Goal: Task Accomplishment & Management: Manage account settings

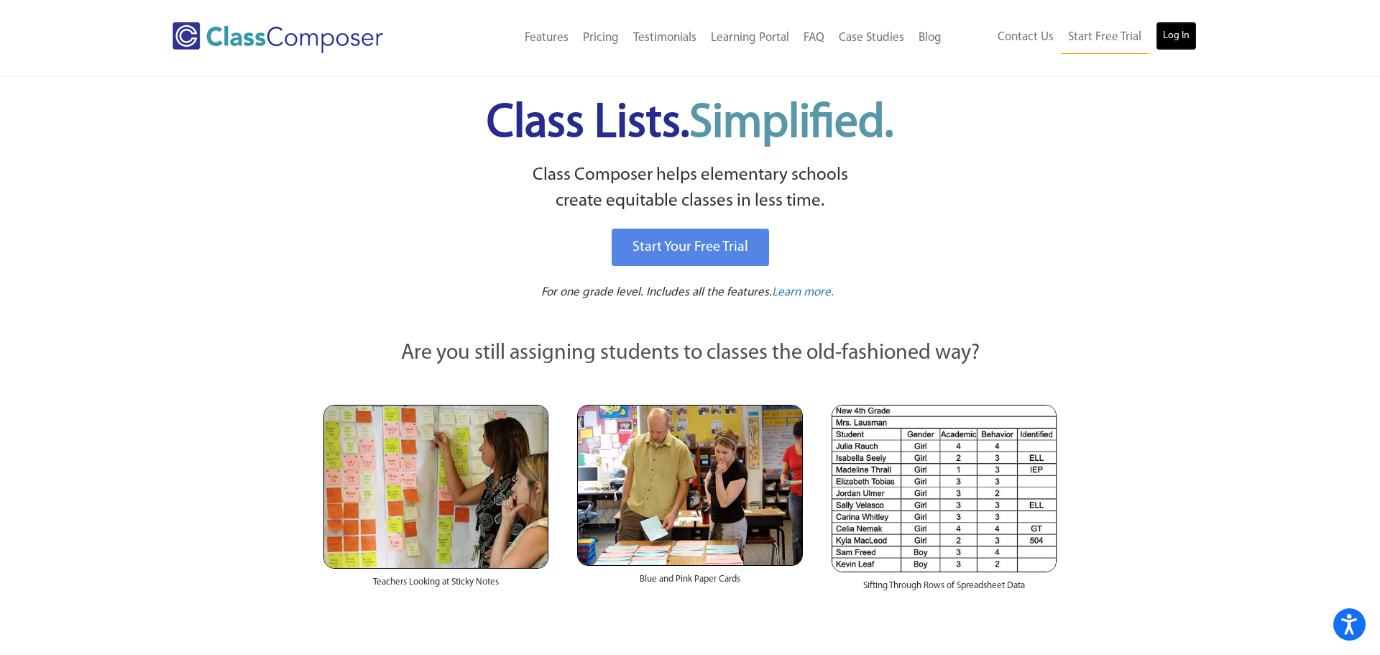
click at [1176, 35] on link "Log In" at bounding box center [1176, 36] width 41 height 29
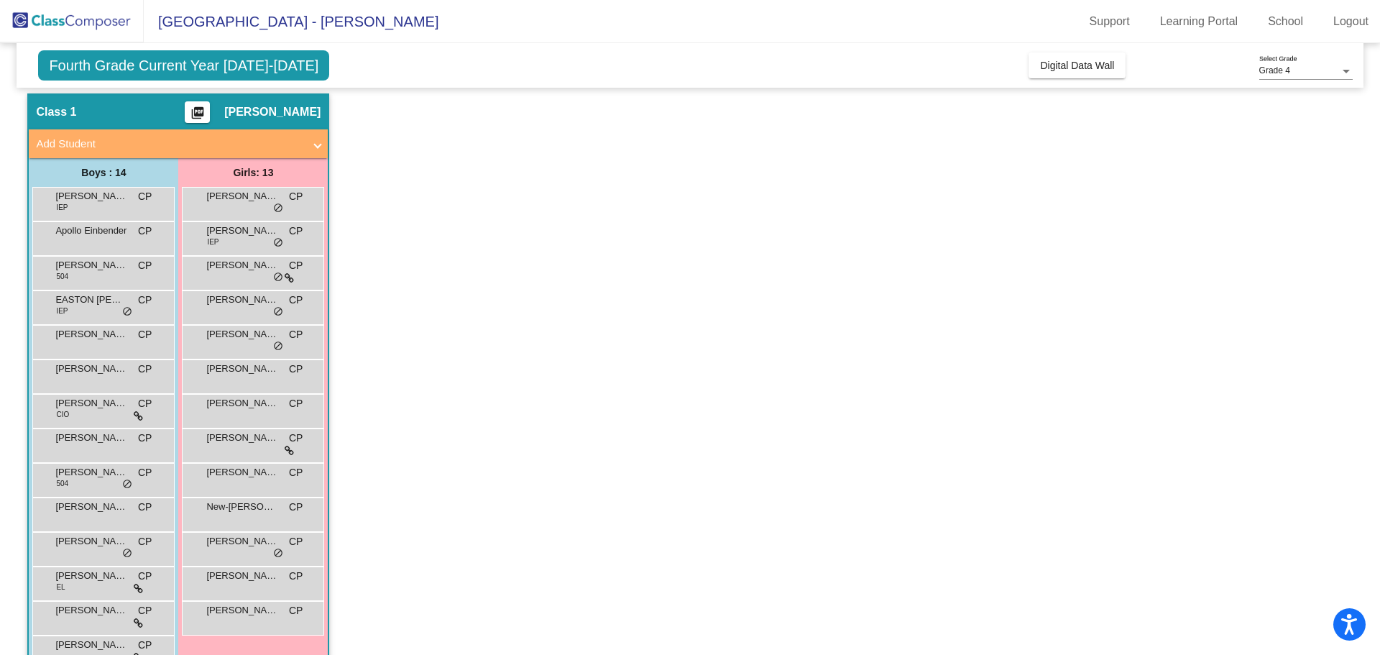
scroll to position [81, 0]
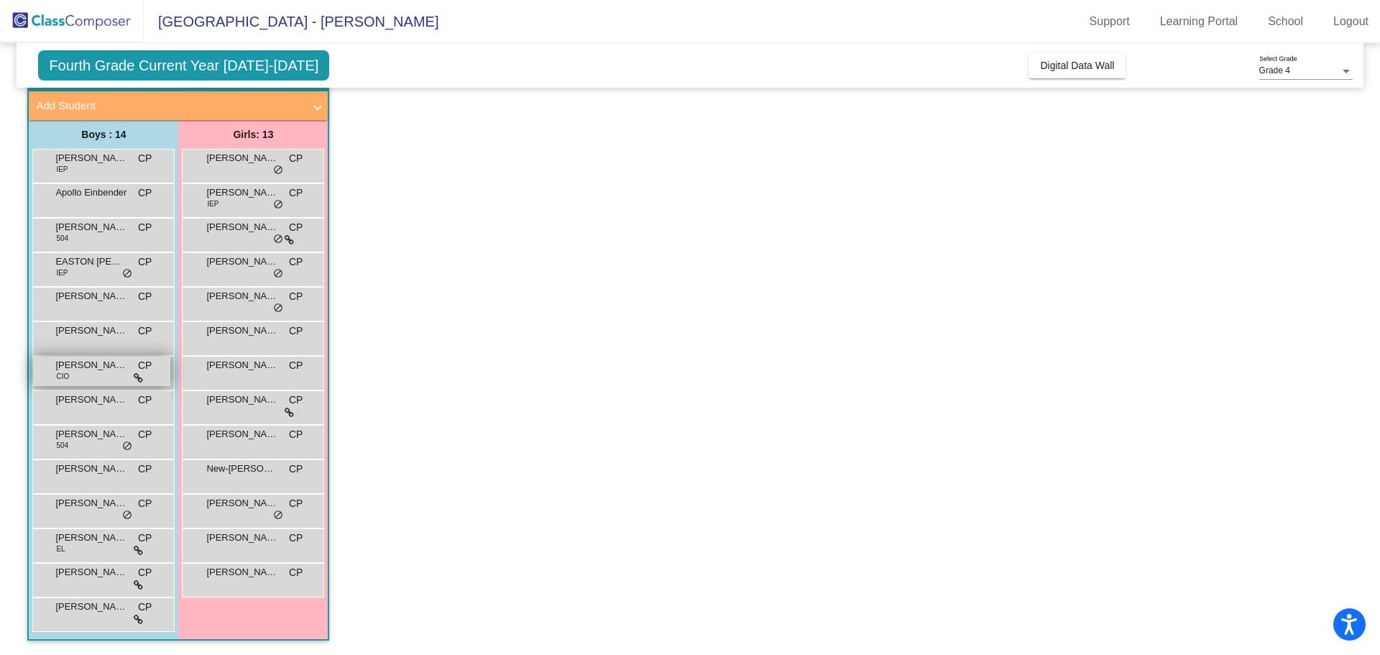
click at [90, 383] on div "Henry Brengman CIO CP lock do_not_disturb_alt" at bounding box center [101, 371] width 137 height 29
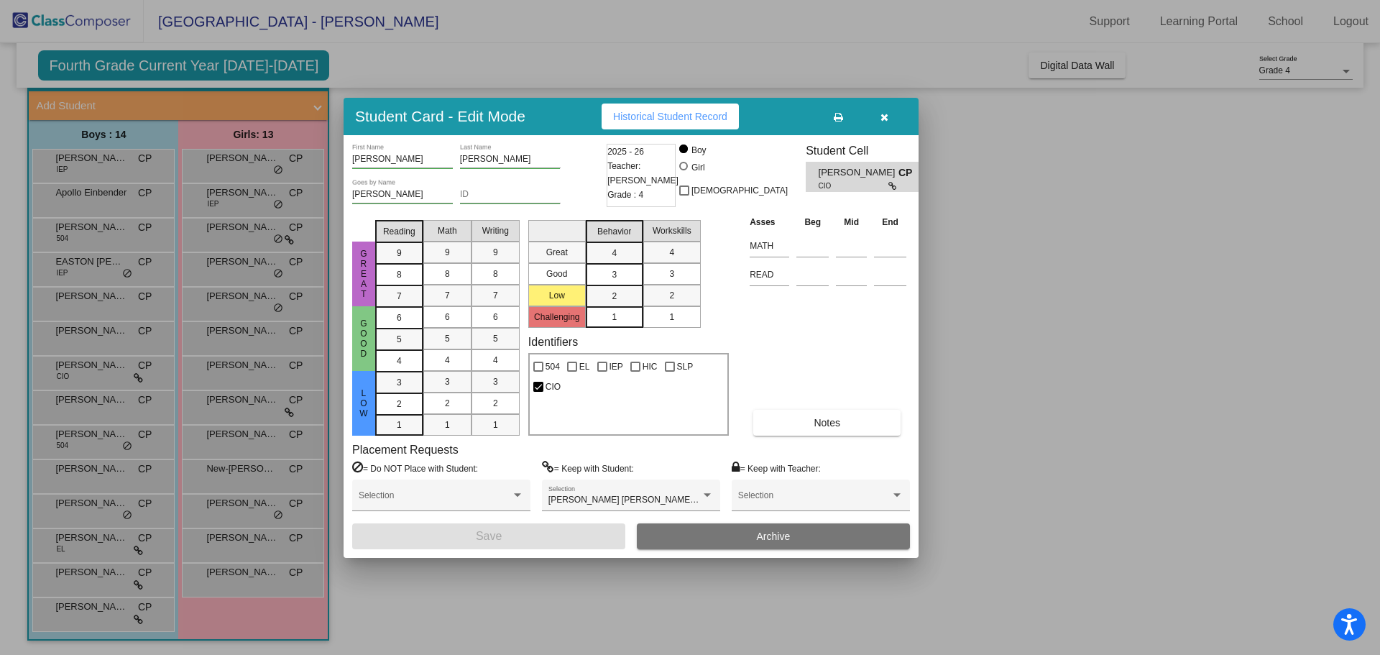
click at [879, 114] on button "button" at bounding box center [884, 117] width 46 height 26
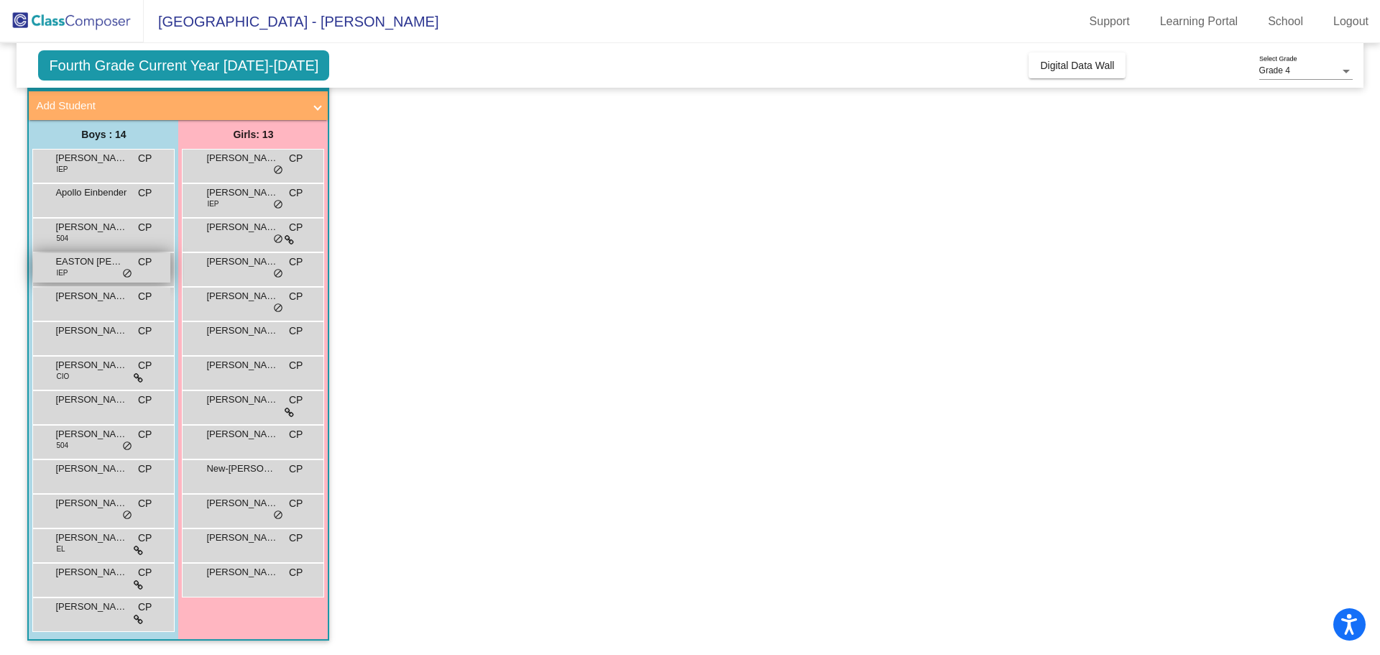
click at [123, 276] on span "do_not_disturb_alt" at bounding box center [127, 274] width 10 height 12
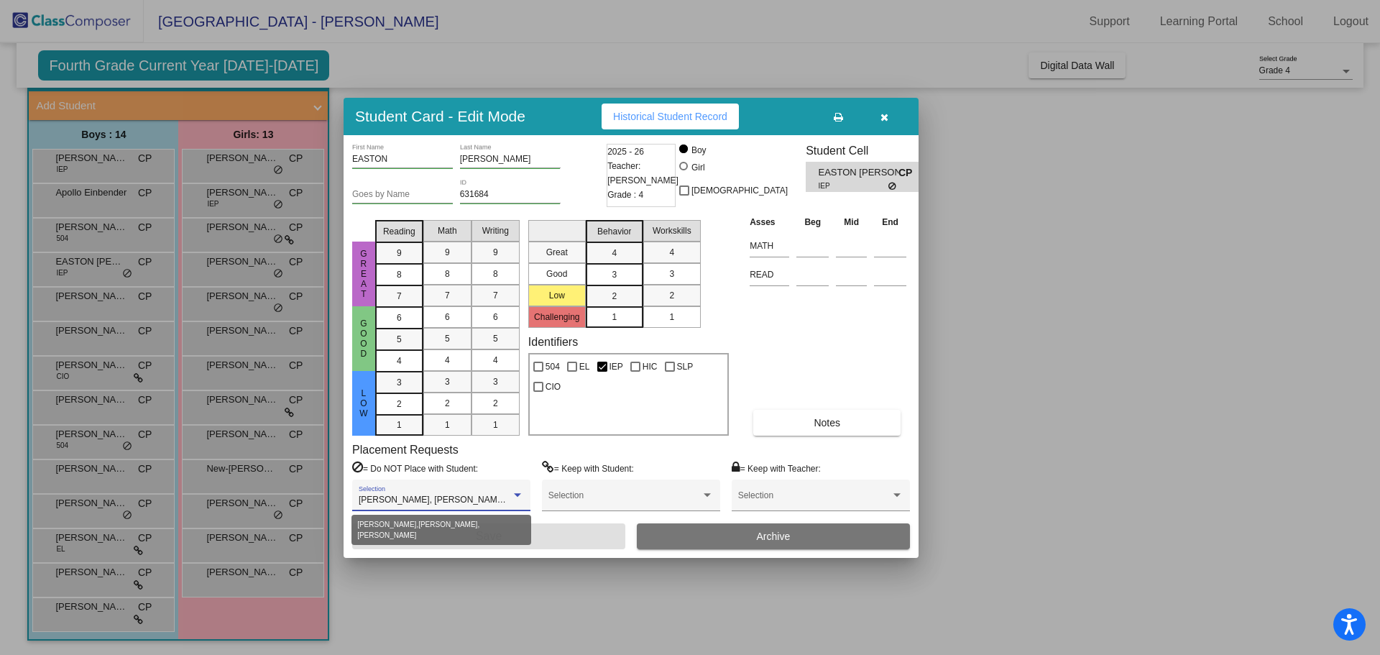
click at [519, 496] on div at bounding box center [517, 495] width 7 height 4
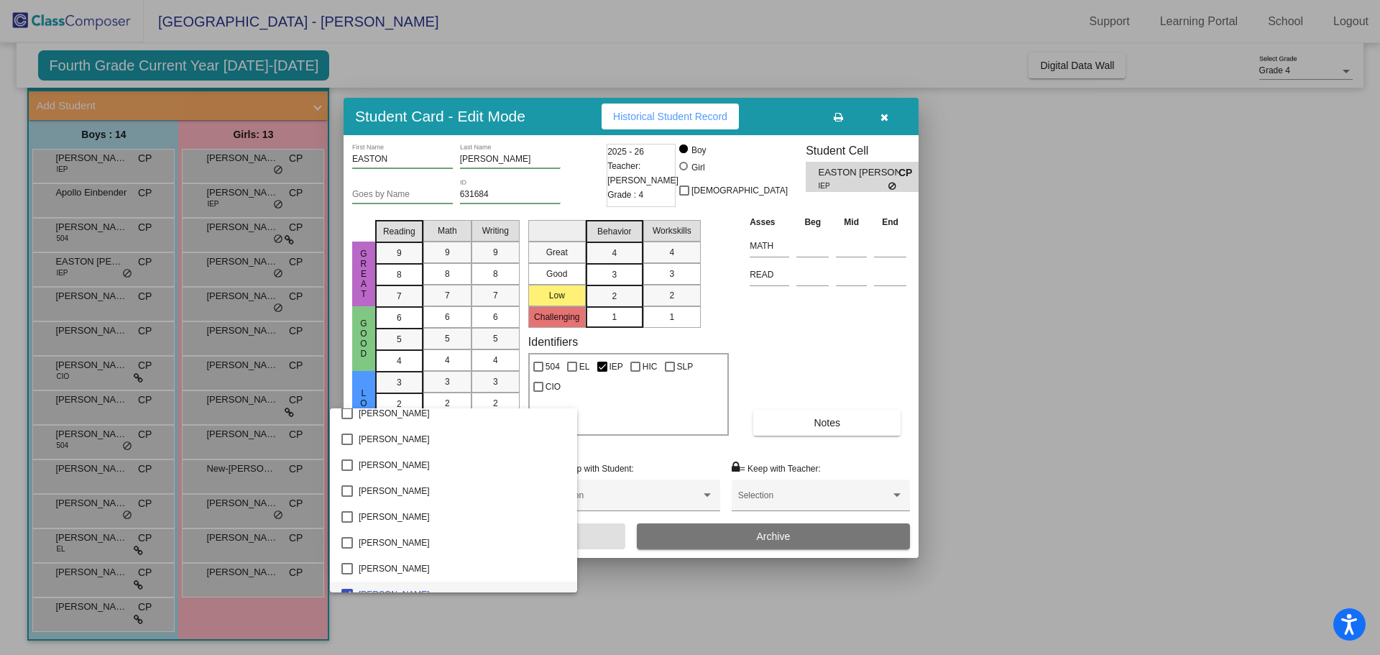
scroll to position [636, 0]
click at [1172, 354] on div at bounding box center [690, 327] width 1380 height 655
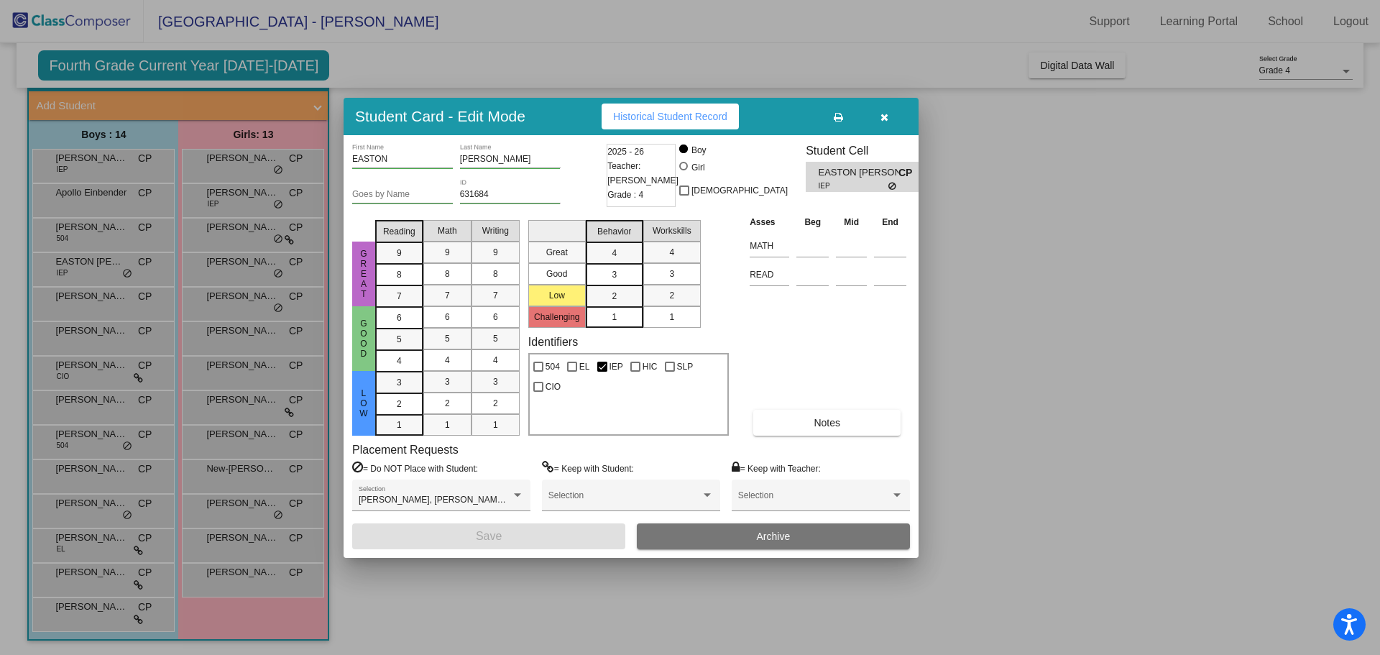
click at [883, 119] on icon "button" at bounding box center [885, 117] width 8 height 10
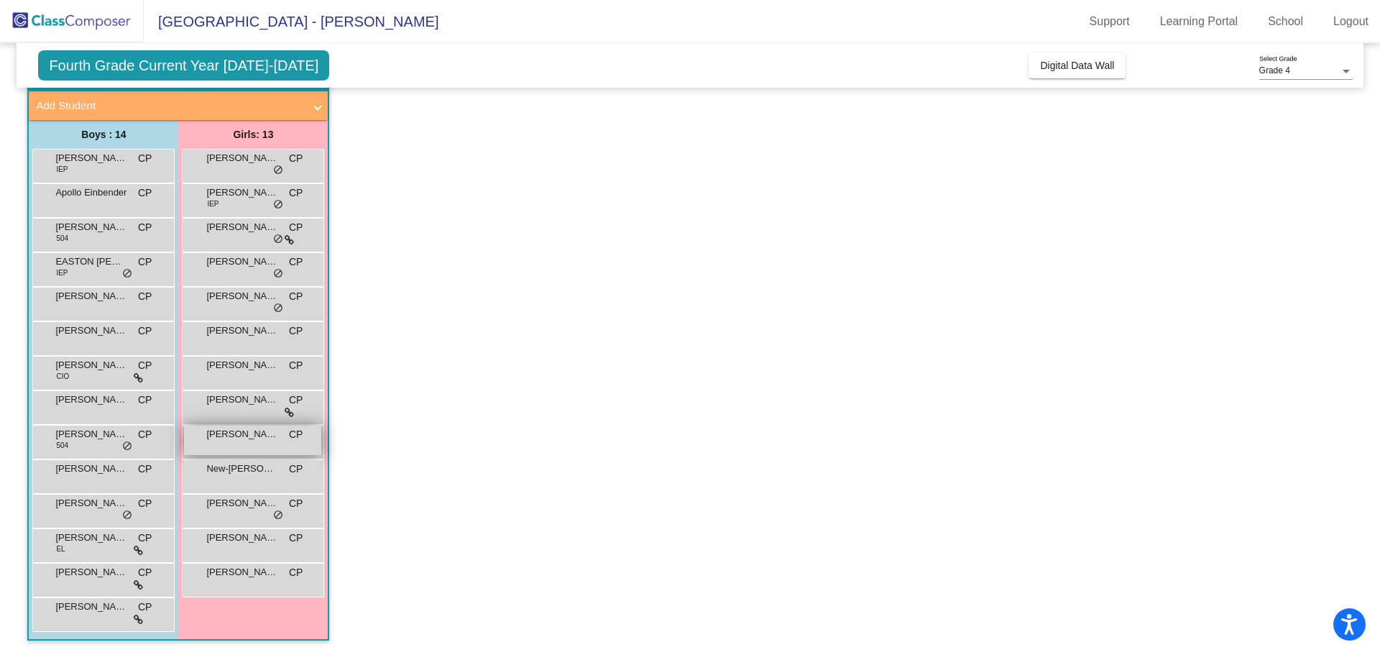
click at [231, 437] on span "KINSLEY MULLER" at bounding box center [242, 434] width 72 height 14
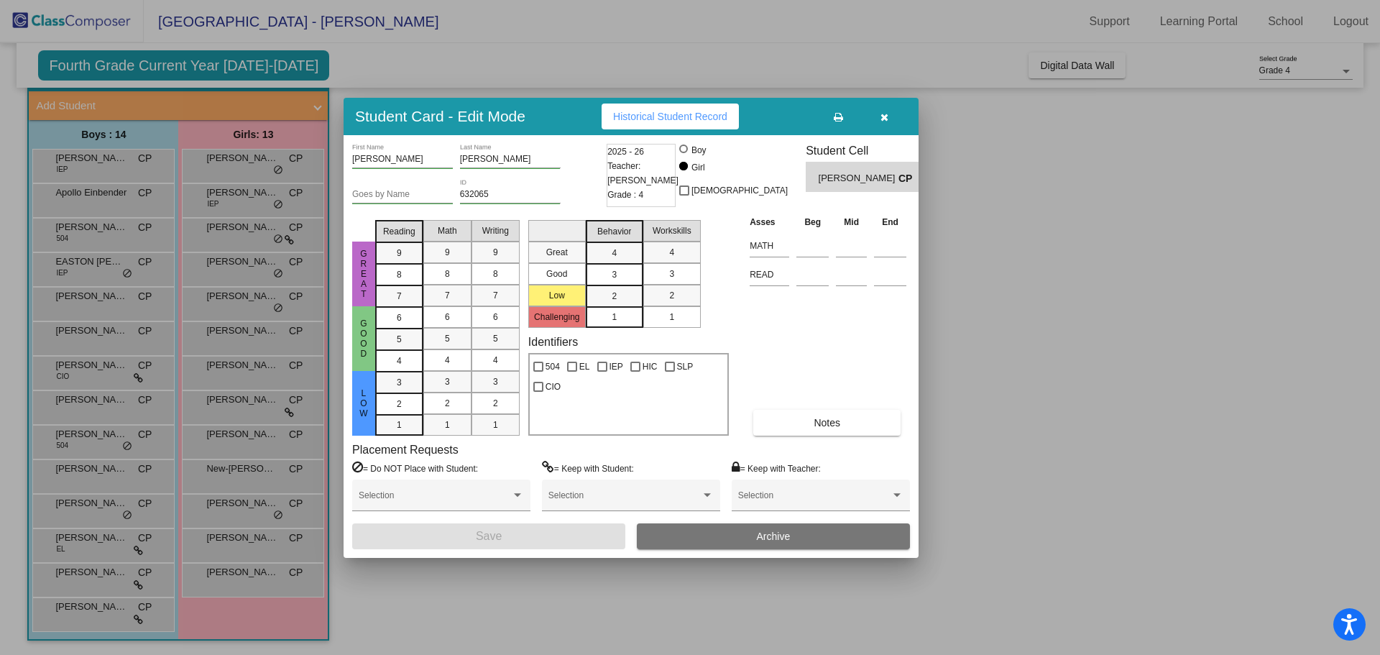
click at [883, 124] on button "button" at bounding box center [884, 117] width 46 height 26
